Goal: Check status: Check status

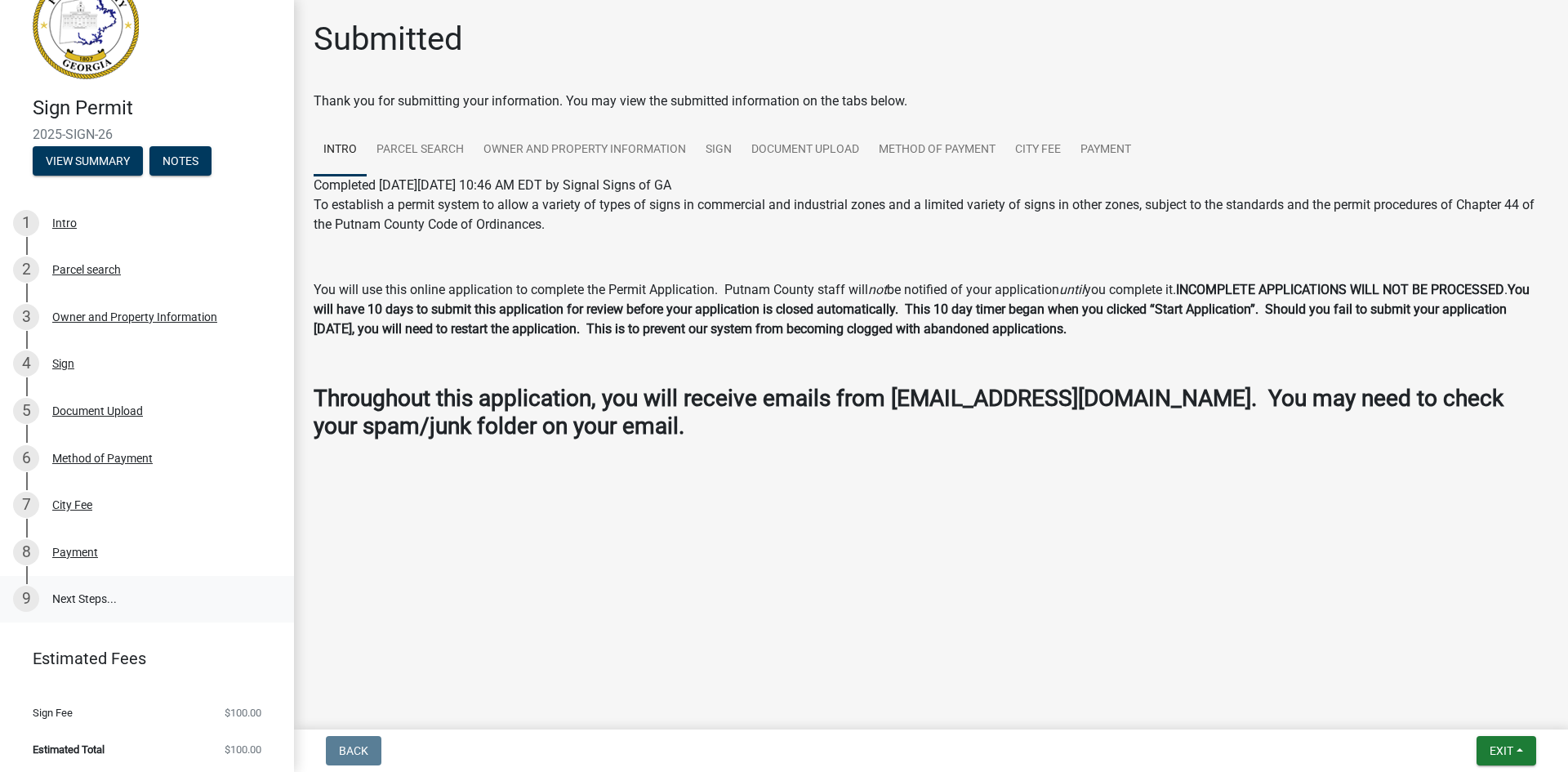
scroll to position [47, 0]
click at [78, 552] on div "Payment" at bounding box center [76, 550] width 46 height 11
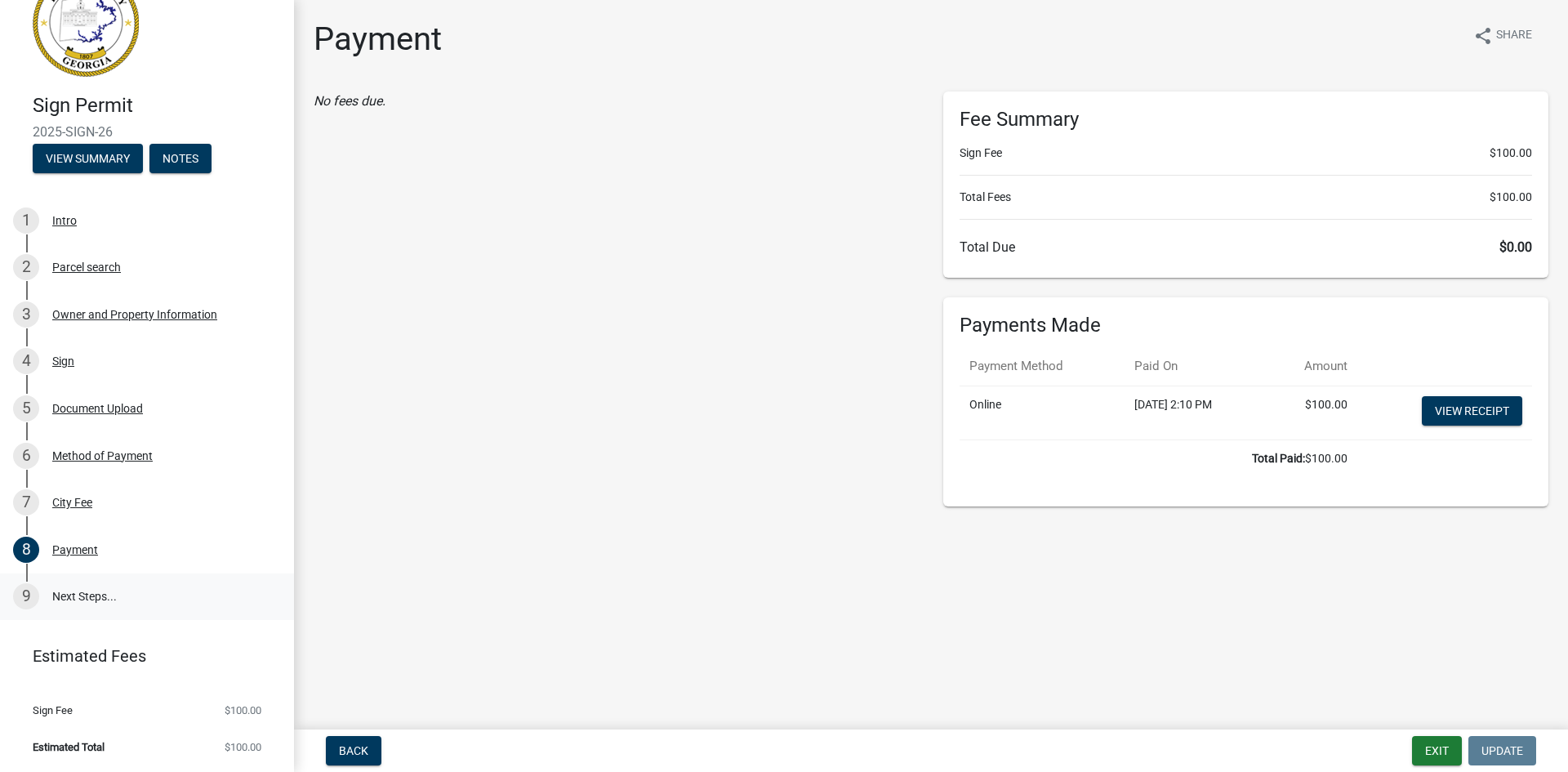
click at [69, 597] on link "9 Next Steps..." at bounding box center [147, 598] width 294 height 48
click at [30, 592] on div "9" at bounding box center [26, 596] width 26 height 26
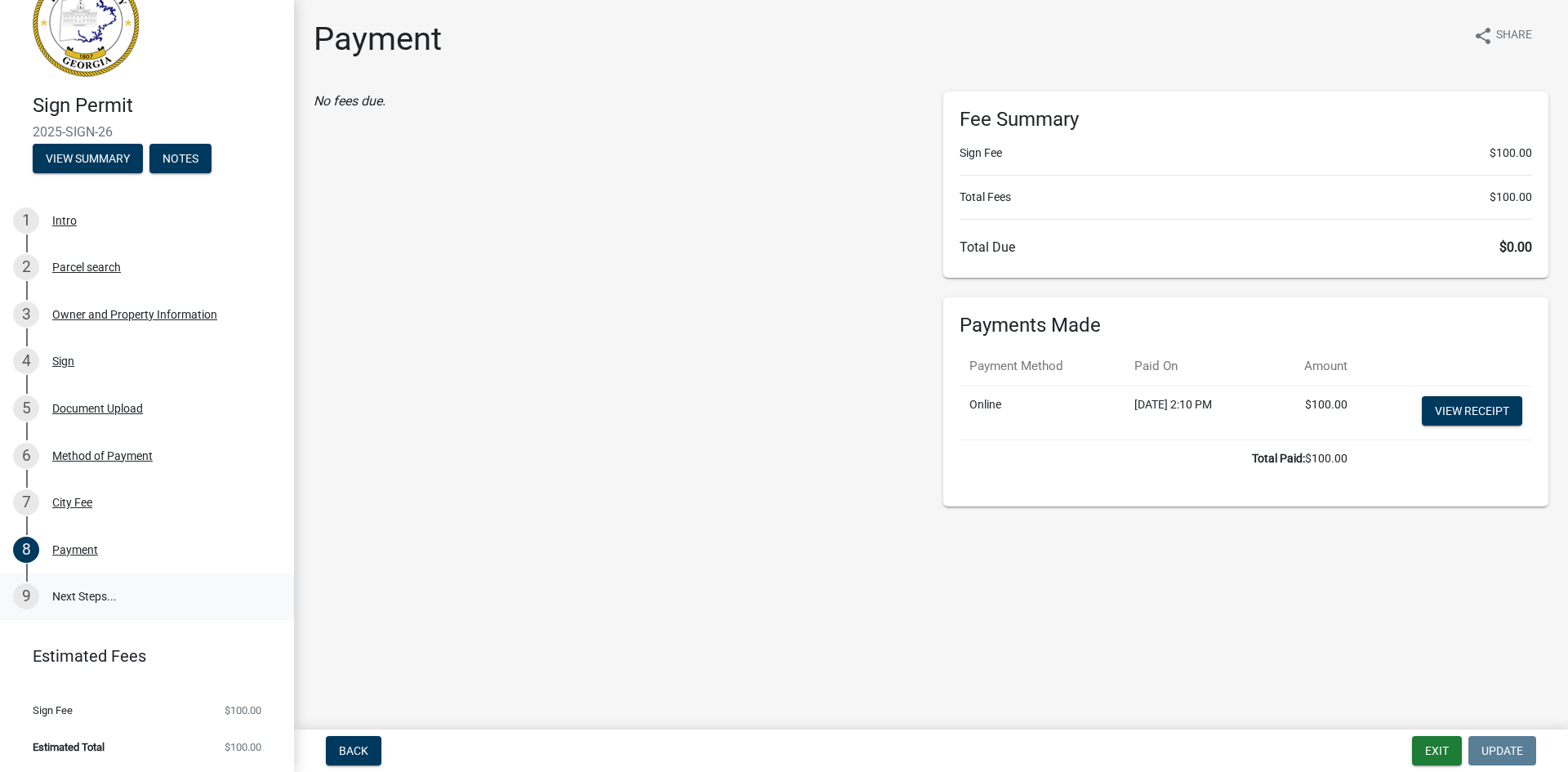
click at [25, 594] on div "9" at bounding box center [26, 596] width 26 height 26
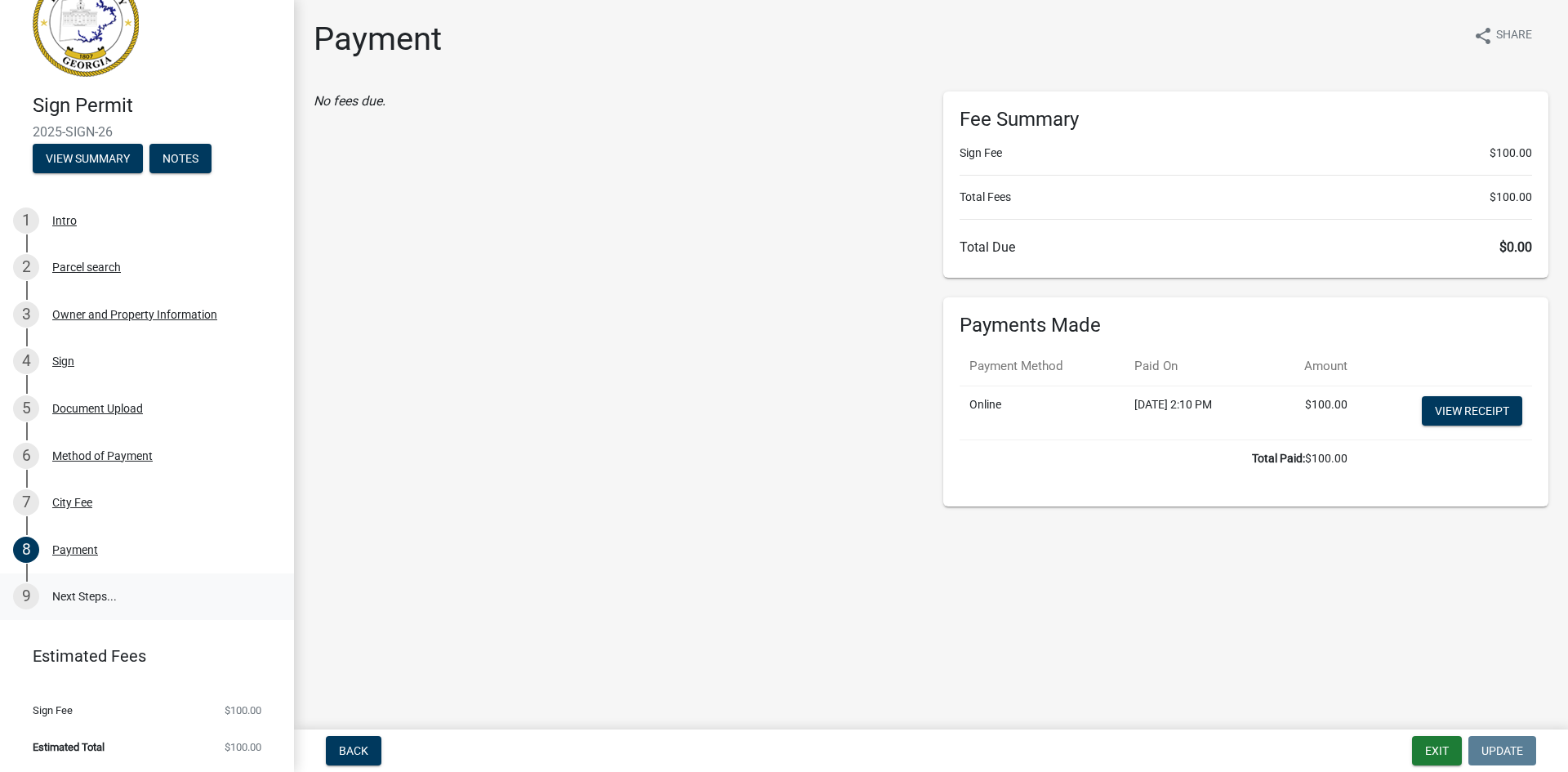
click at [25, 594] on div "9" at bounding box center [26, 596] width 26 height 26
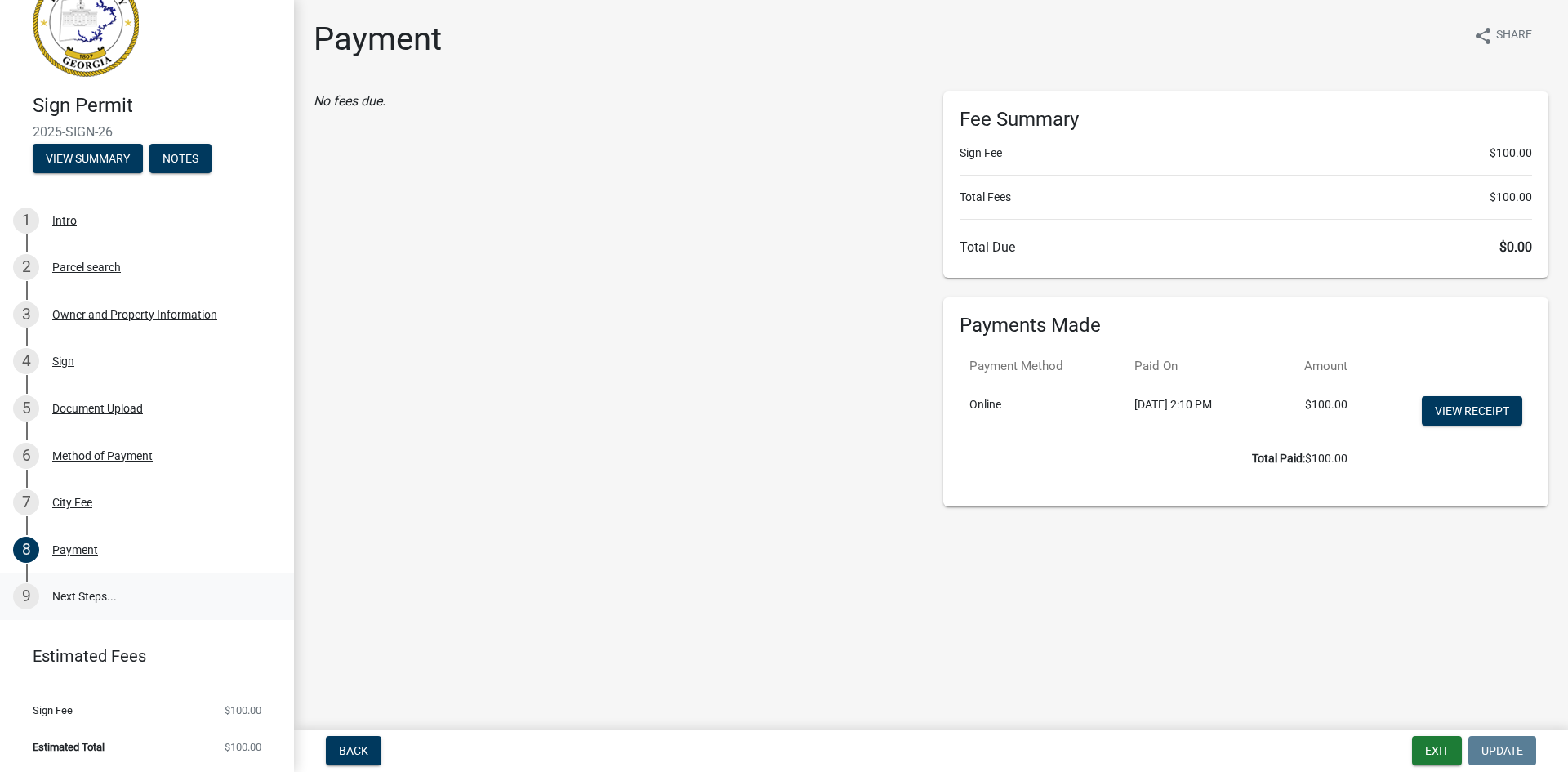
click at [25, 594] on div "9" at bounding box center [26, 596] width 26 height 26
drag, startPoint x: 35, startPoint y: 129, endPoint x: 115, endPoint y: 126, distance: 80.1
click at [115, 126] on span "2025-SIGN-26" at bounding box center [146, 132] width 229 height 15
copy span "2025-SIGN-26"
click at [97, 42] on img at bounding box center [85, 23] width 106 height 106
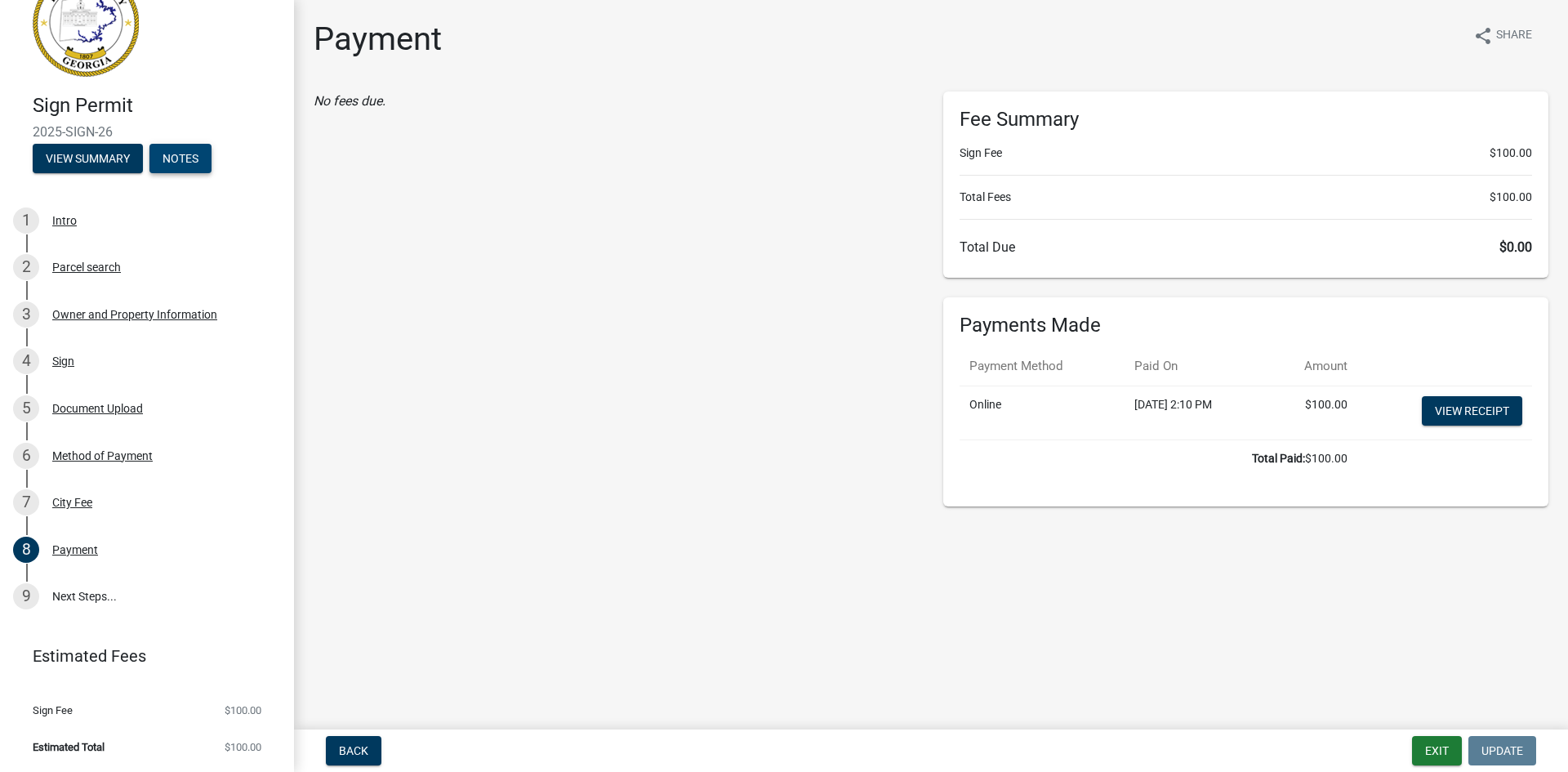
click at [177, 158] on button "Notes" at bounding box center [180, 158] width 62 height 30
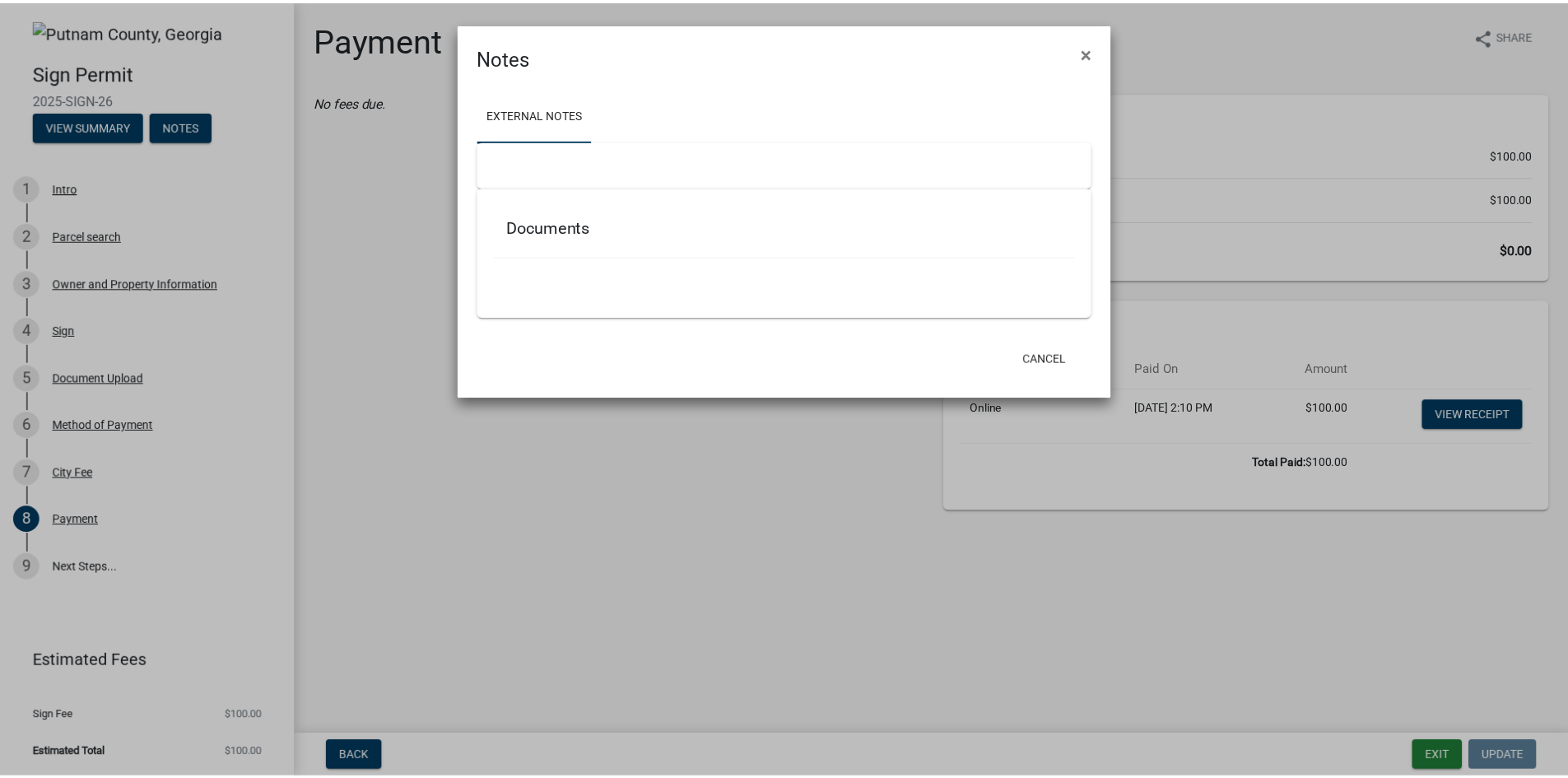
scroll to position [0, 0]
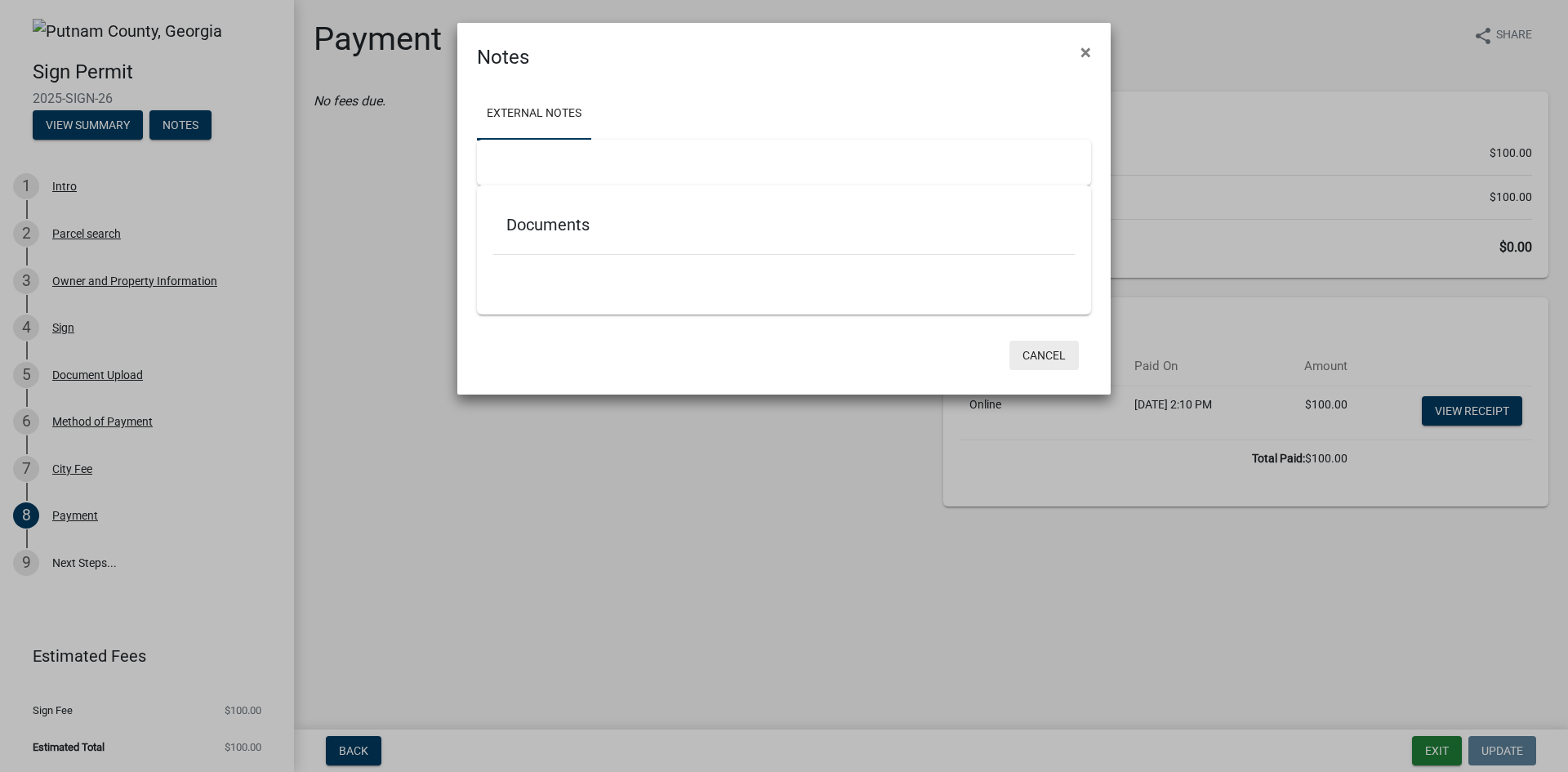
click at [1032, 359] on button "Cancel" at bounding box center [1044, 355] width 70 height 30
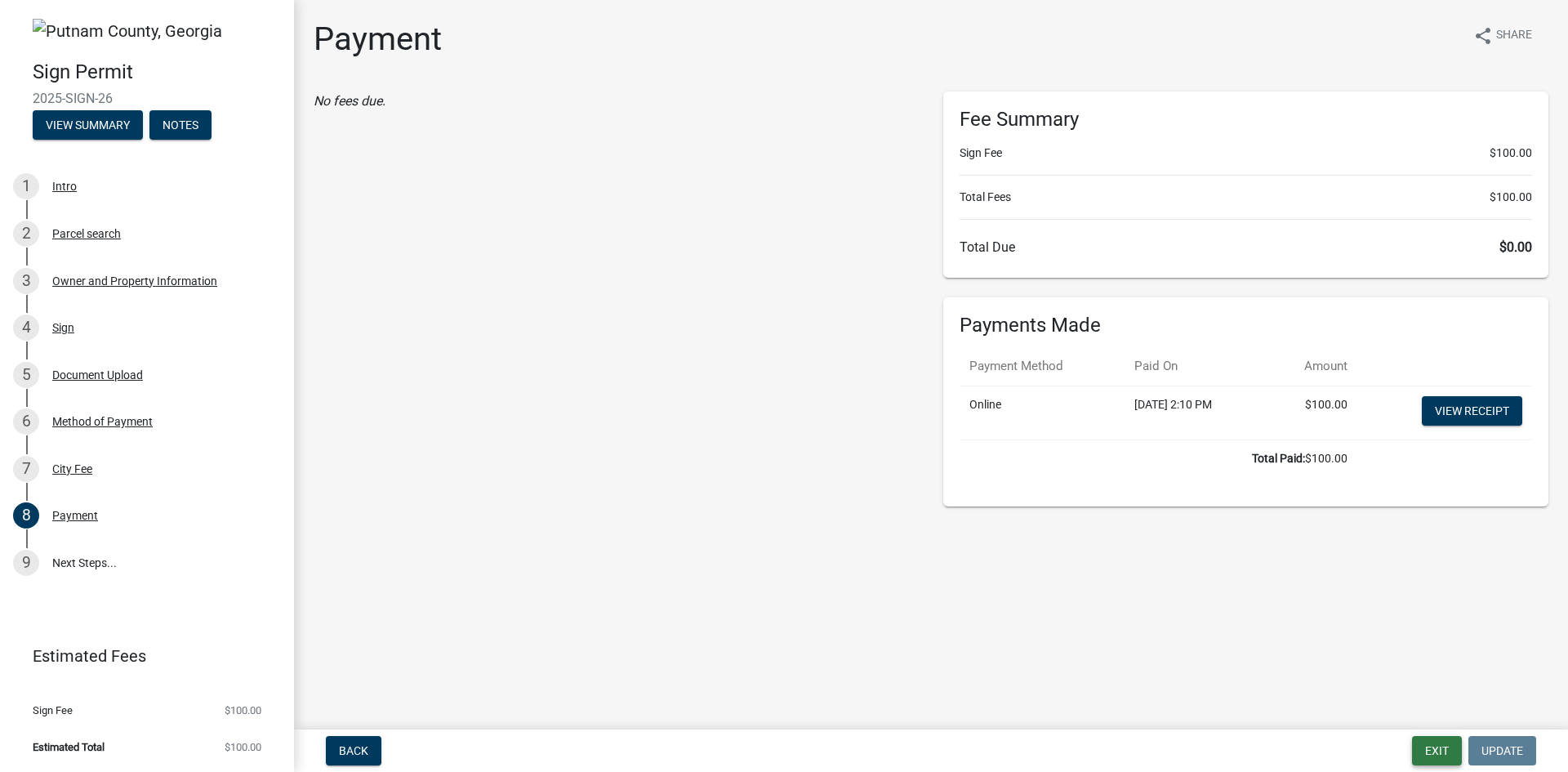
click at [1425, 746] on button "Exit" at bounding box center [1437, 751] width 50 height 30
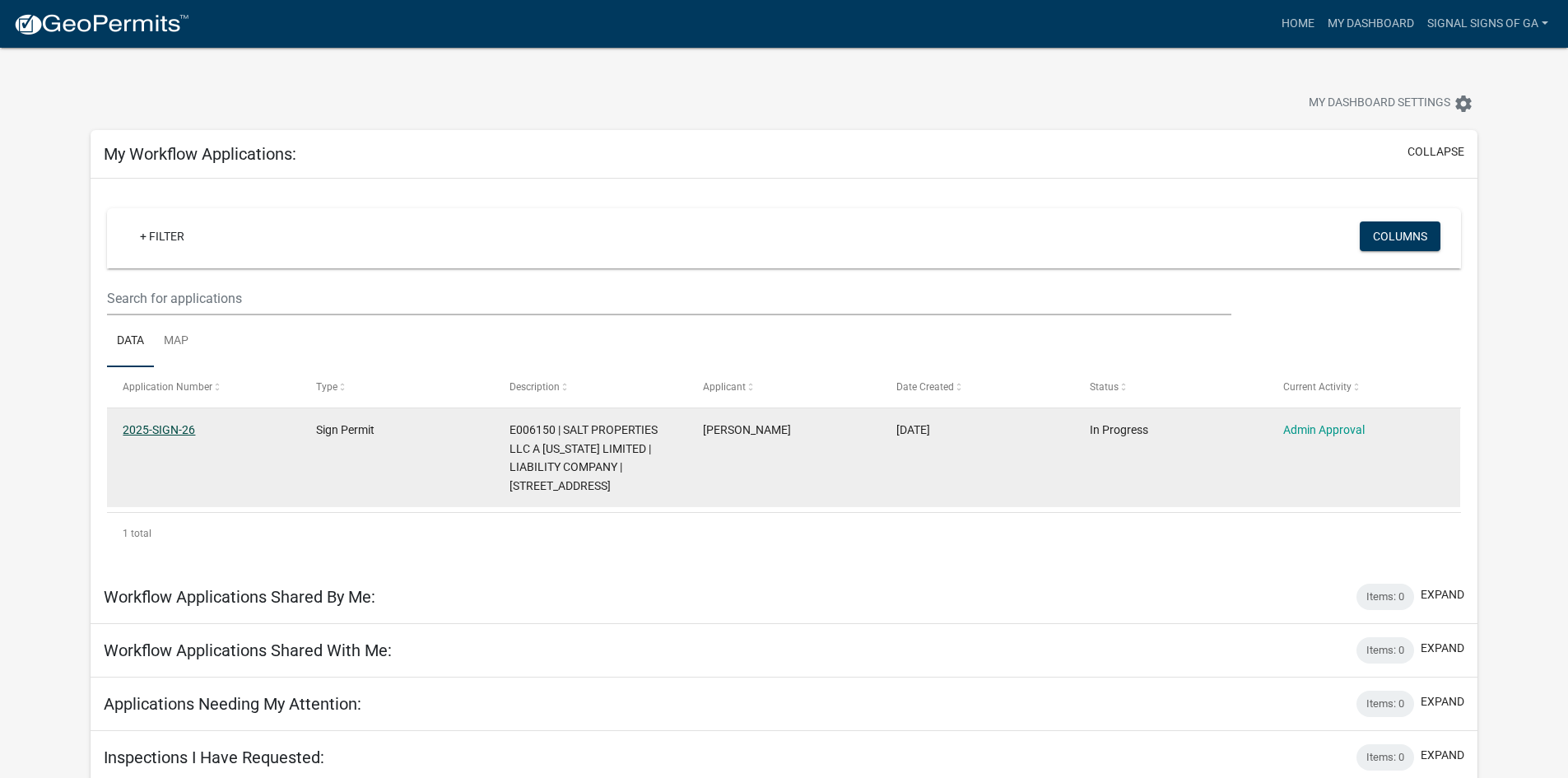
click at [153, 428] on link "2025-SIGN-26" at bounding box center [158, 430] width 72 height 13
click at [1309, 433] on link "Admin Approval" at bounding box center [1324, 430] width 82 height 13
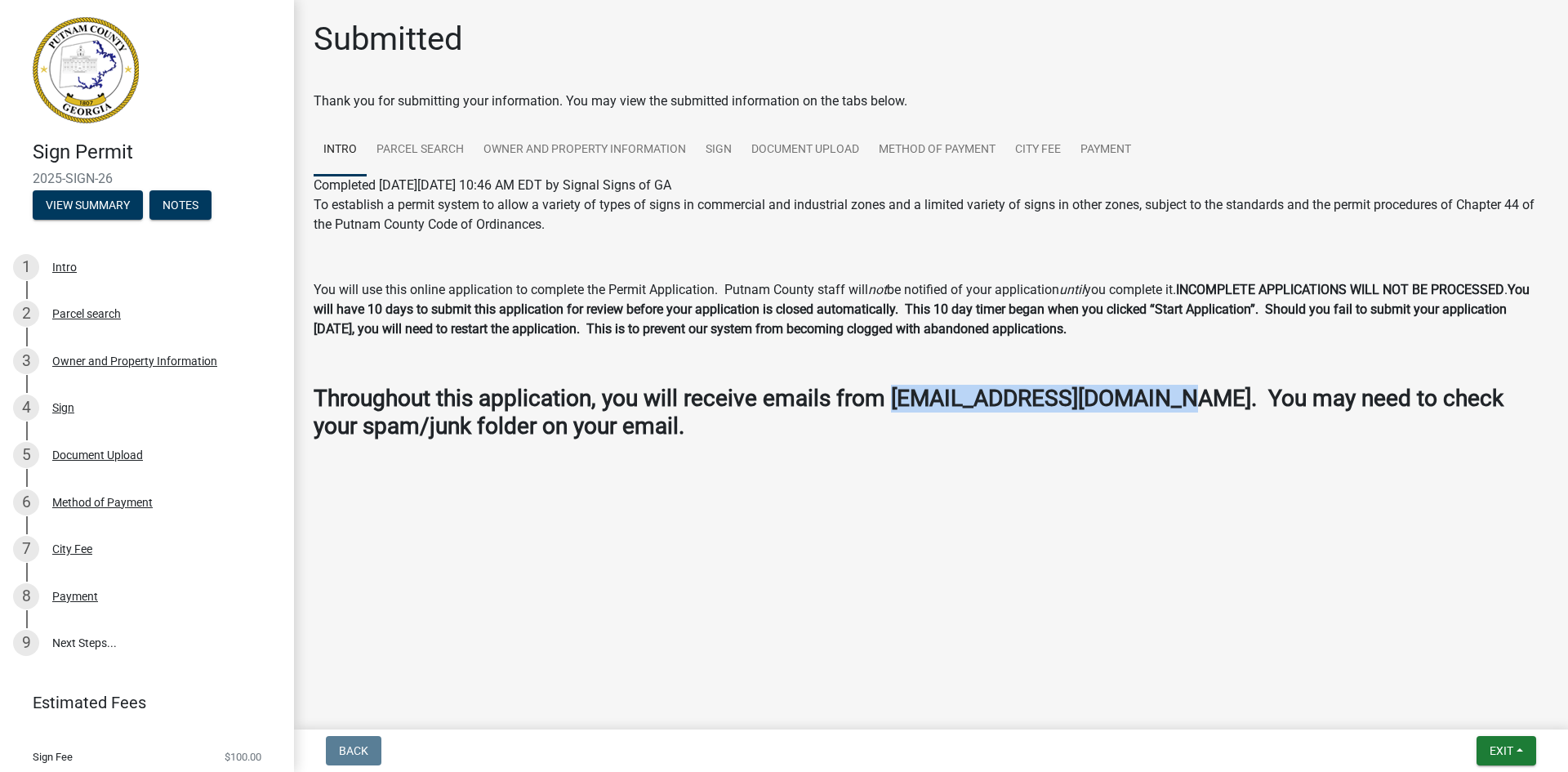
drag, startPoint x: 891, startPoint y: 401, endPoint x: 1165, endPoint y: 397, distance: 274.0
click at [1165, 397] on strong "Throughout this application, you will receive emails from [EMAIL_ADDRESS][DOMAI…" at bounding box center [908, 411] width 1190 height 55
copy strong "[EMAIL_ADDRESS][DOMAIN_NAME]"
click at [60, 642] on link "9 Next Steps..." at bounding box center [147, 644] width 294 height 48
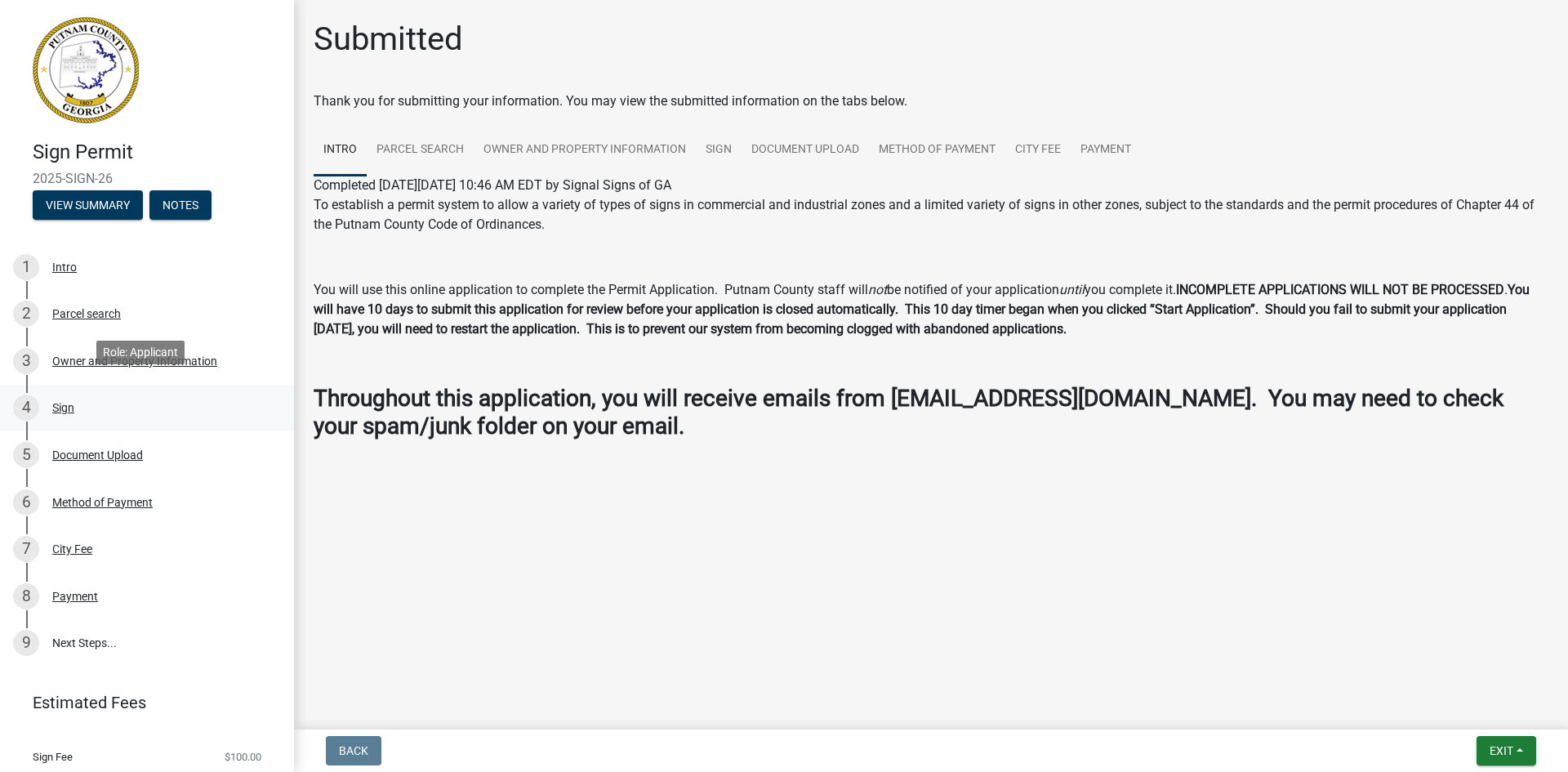
scroll to position [47, 0]
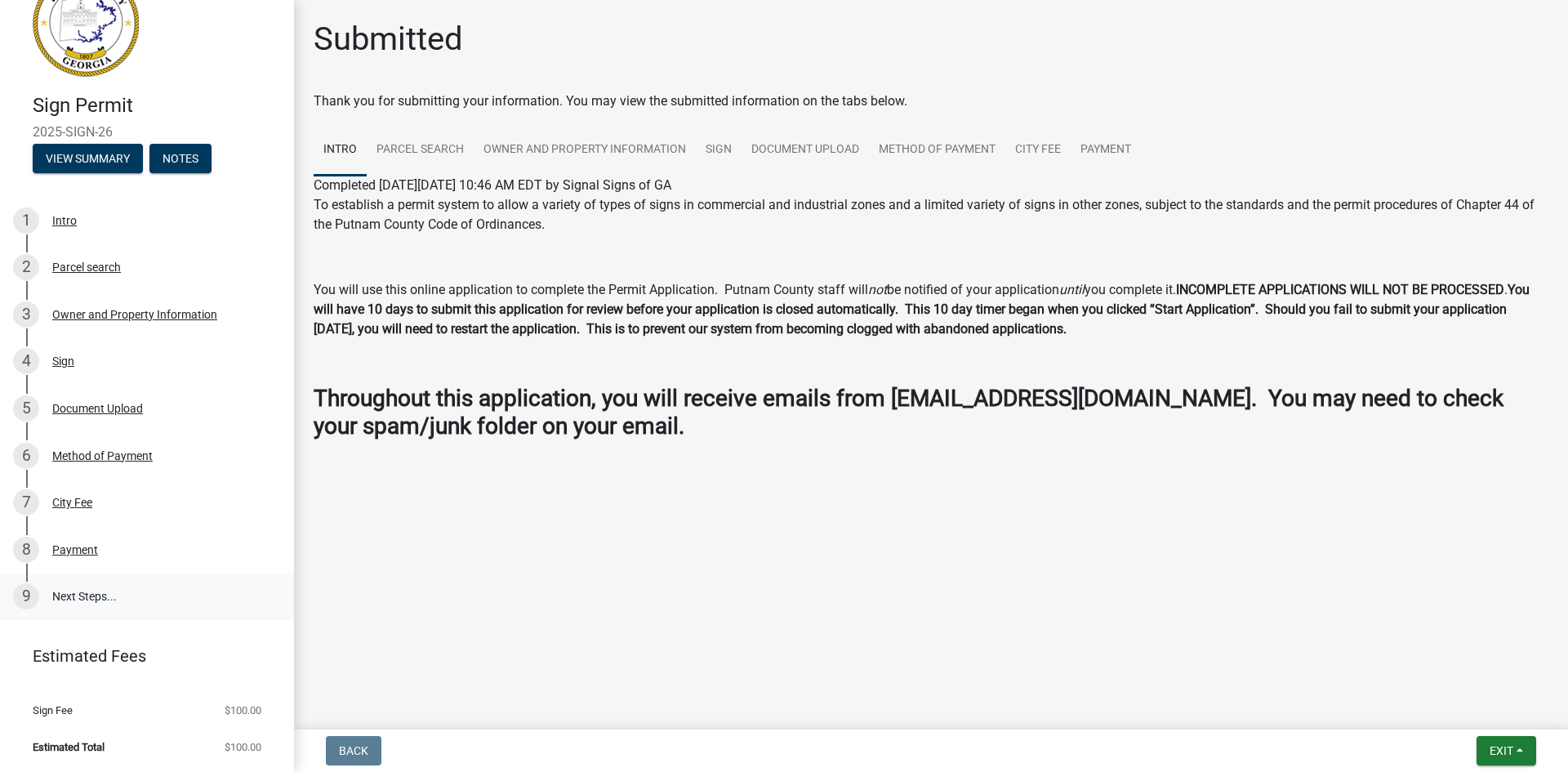
click at [69, 602] on link "9 Next Steps..." at bounding box center [147, 598] width 294 height 48
click at [24, 590] on div "9" at bounding box center [26, 596] width 26 height 26
